Goal: Check status

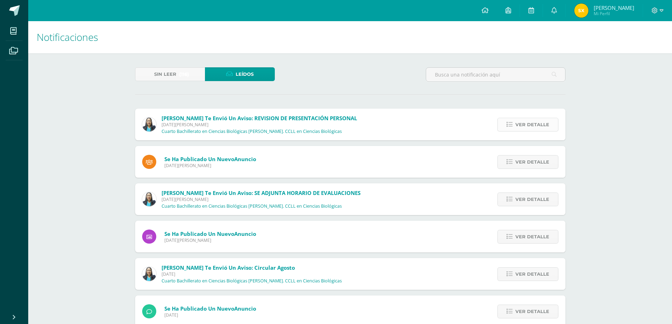
click at [533, 123] on span "Ver detalle" at bounding box center [533, 124] width 34 height 13
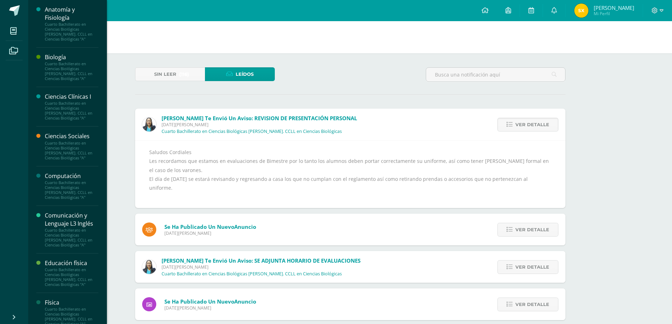
drag, startPoint x: 66, startPoint y: 61, endPoint x: 198, endPoint y: 170, distance: 170.9
click at [66, 61] on link "Biología Cuarto Bachillerato en Ciencias Biológicas Bach. CCLL en Ciencias Biol…" at bounding box center [72, 67] width 54 height 28
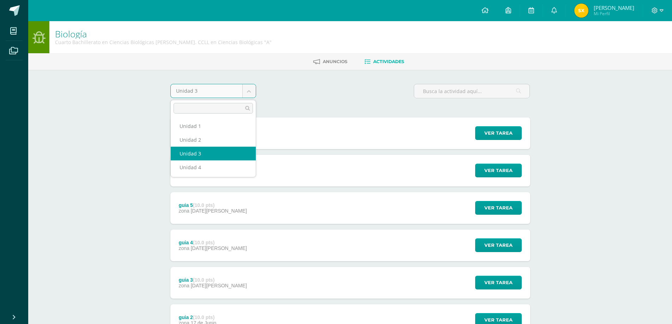
click at [255, 90] on body "Mis cursos Archivos Cerrar panel Anatomía y Fisiología Cuarto Bachillerato en C…" at bounding box center [336, 210] width 672 height 421
select select "Unidad 4"
